Goal: Task Accomplishment & Management: Use online tool/utility

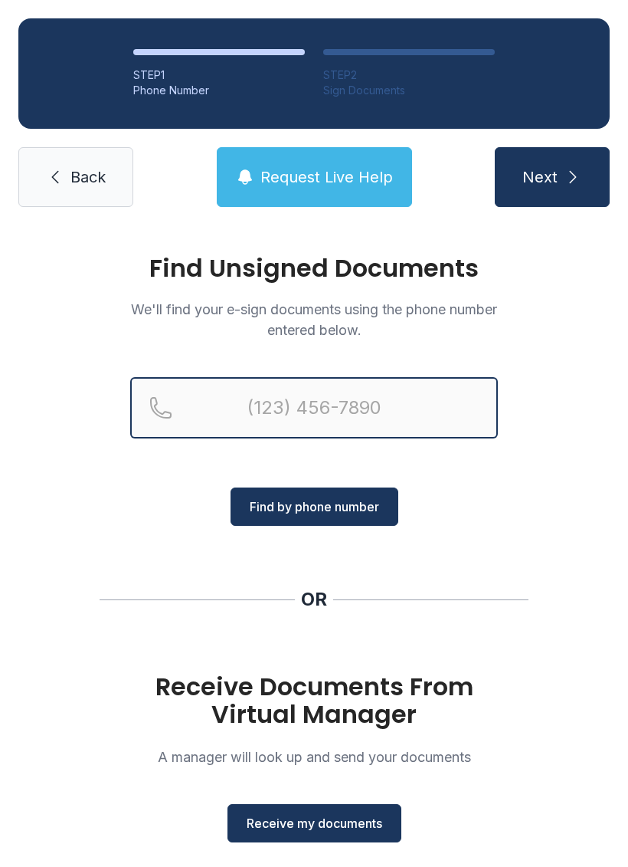
click at [221, 410] on input "Reservation phone number" at bounding box center [314, 407] width 368 height 61
type input "[PHONE_NUMBER]"
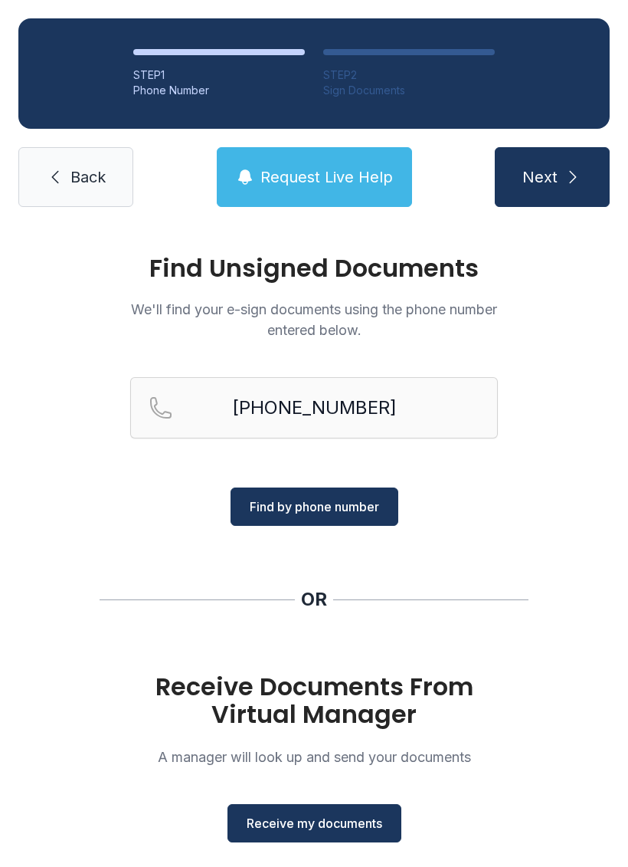
click at [572, 171] on icon "submit" at bounding box center [573, 177] width 18 height 18
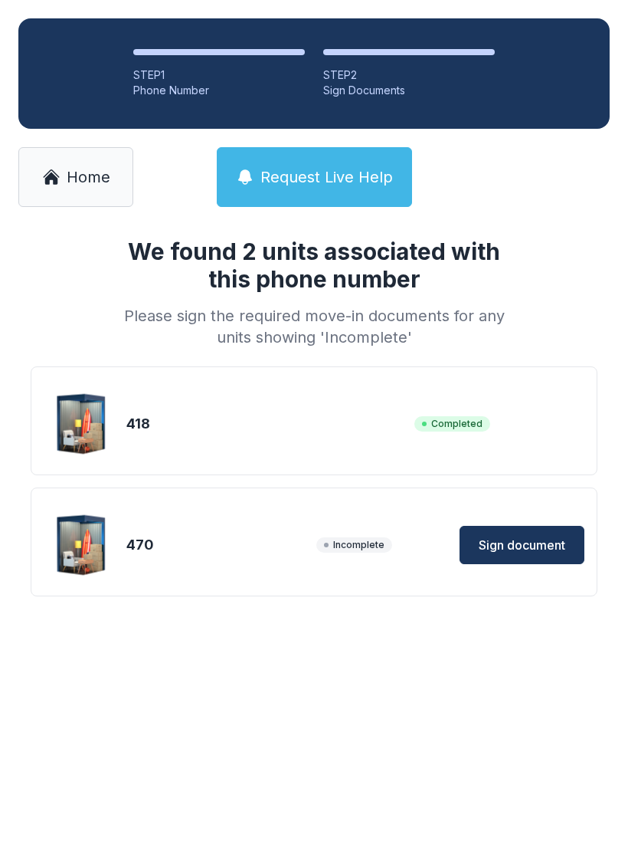
click at [592, 154] on div at bounding box center [552, 177] width 115 height 60
click at [562, 550] on span "Sign document" at bounding box center [522, 545] width 87 height 18
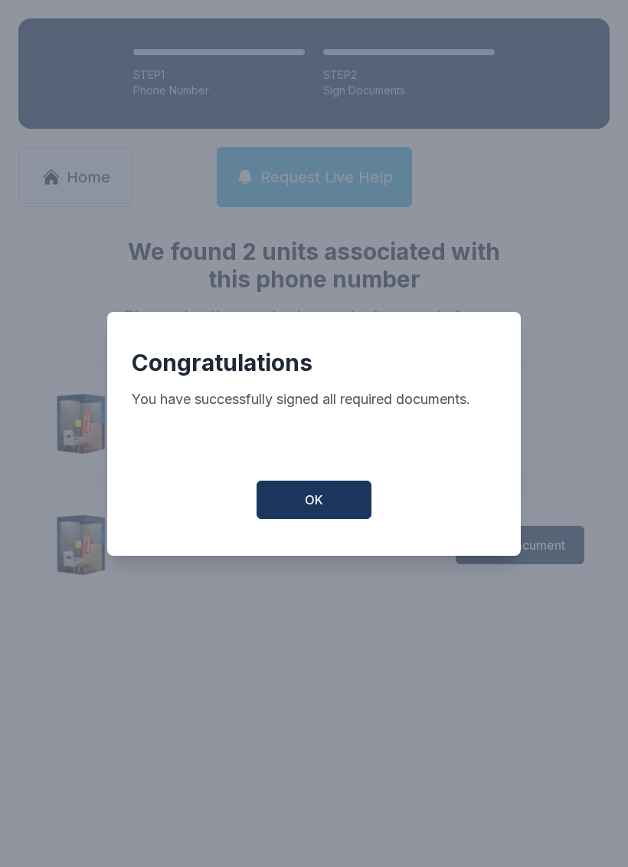
click at [346, 513] on button "OK" at bounding box center [314, 499] width 115 height 38
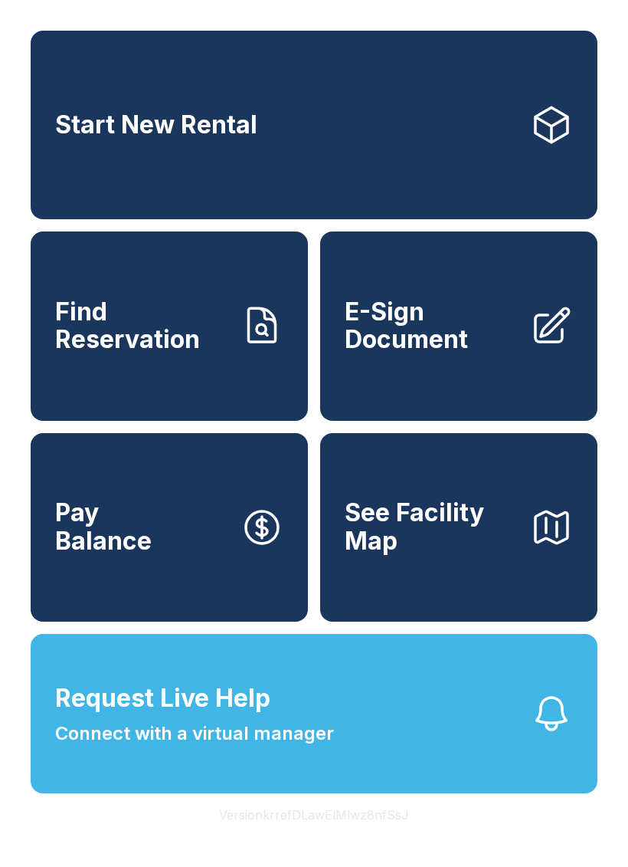
click at [543, 343] on icon at bounding box center [553, 326] width 34 height 34
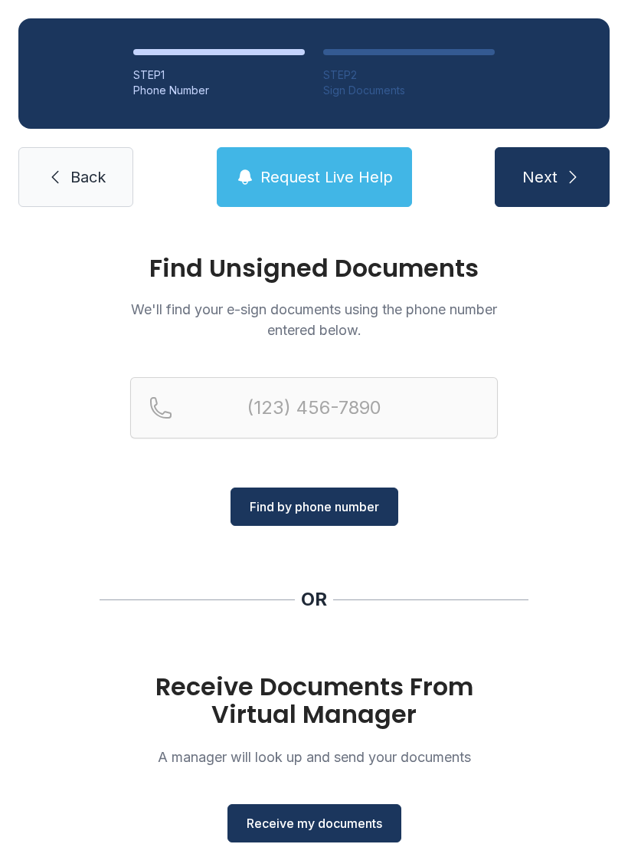
click at [373, 838] on button "Receive my documents" at bounding box center [315, 823] width 174 height 38
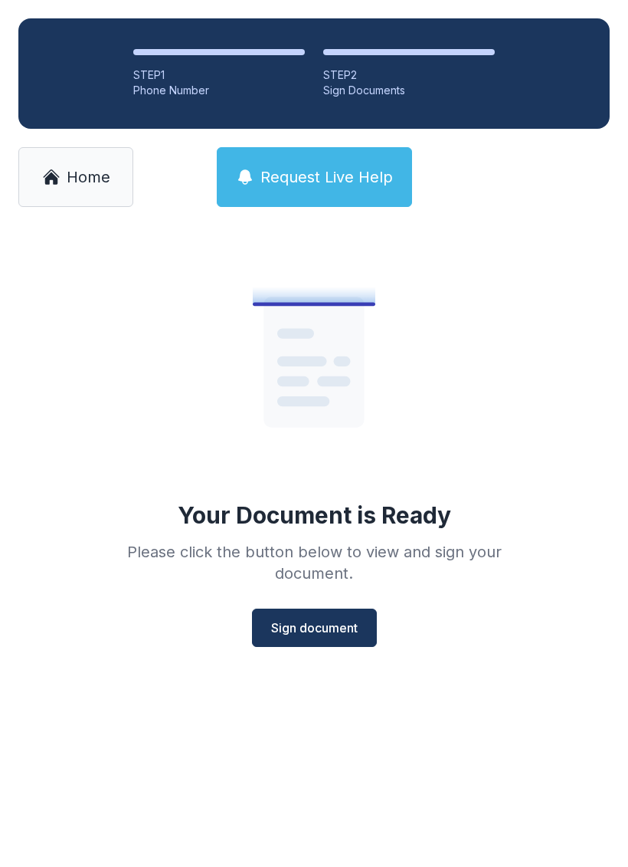
click at [346, 629] on span "Sign document" at bounding box center [314, 627] width 87 height 18
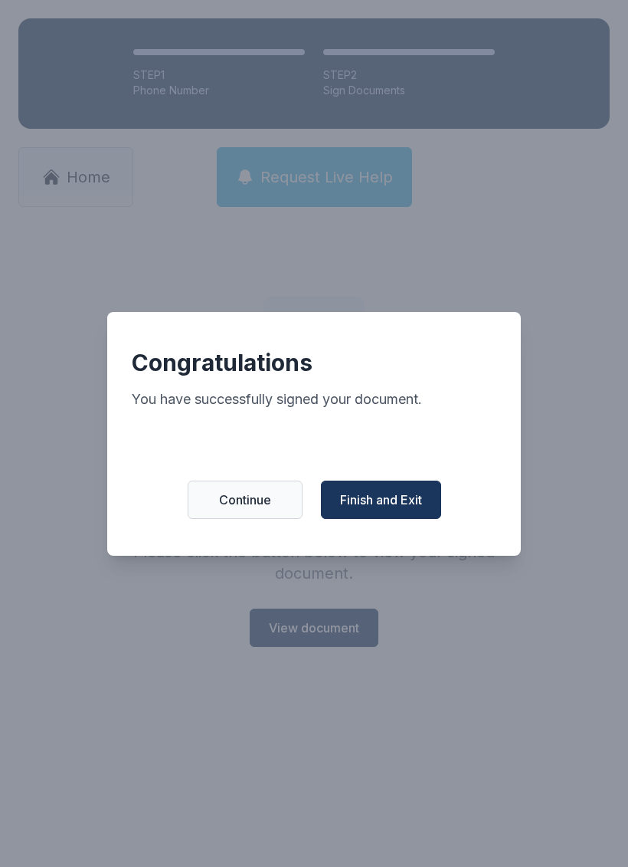
click at [415, 507] on span "Finish and Exit" at bounding box center [381, 499] width 82 height 18
